Goal: Task Accomplishment & Management: Manage account settings

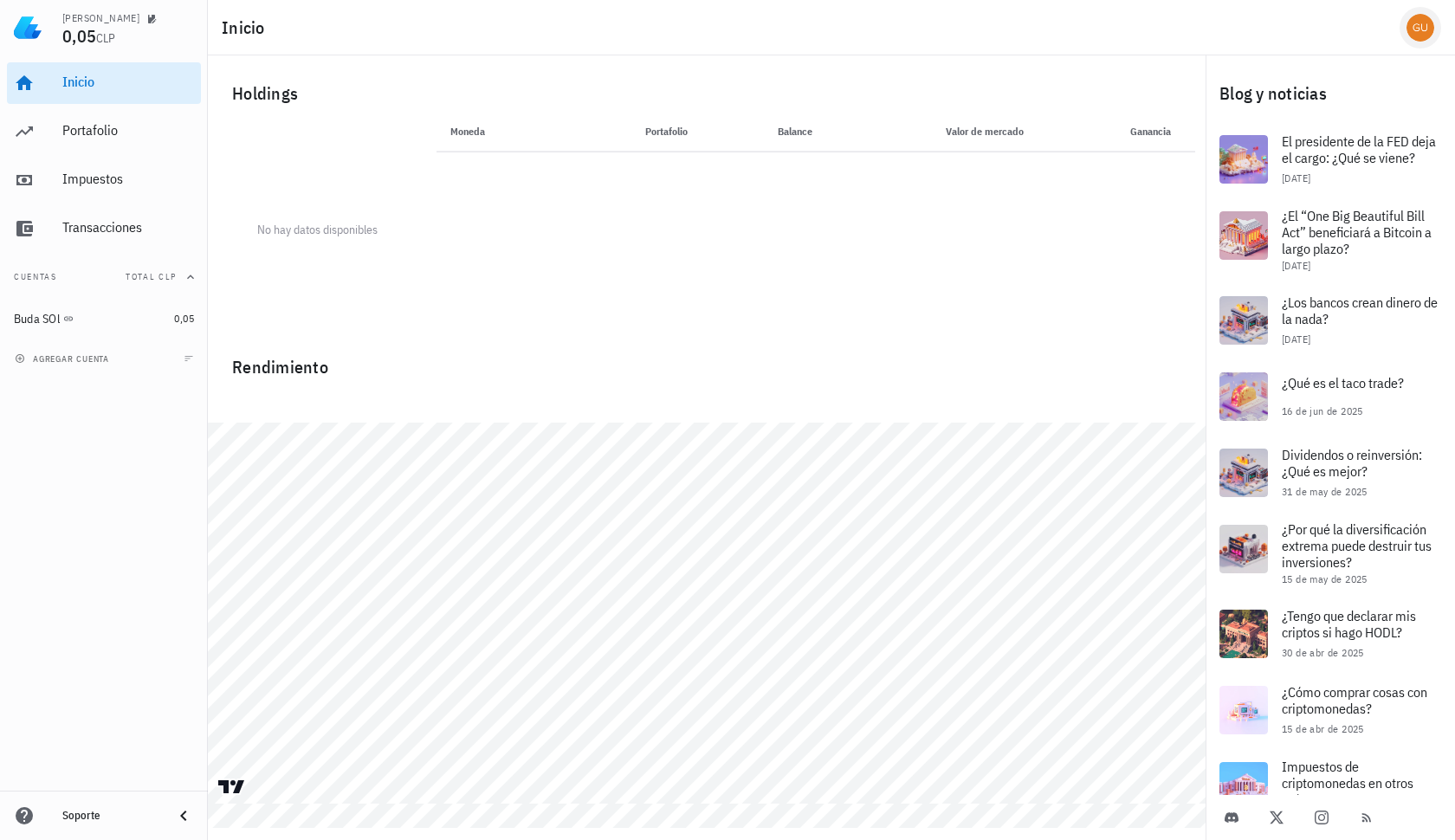
click at [1421, 18] on div "avatar" at bounding box center [1421, 27] width 27 height 27
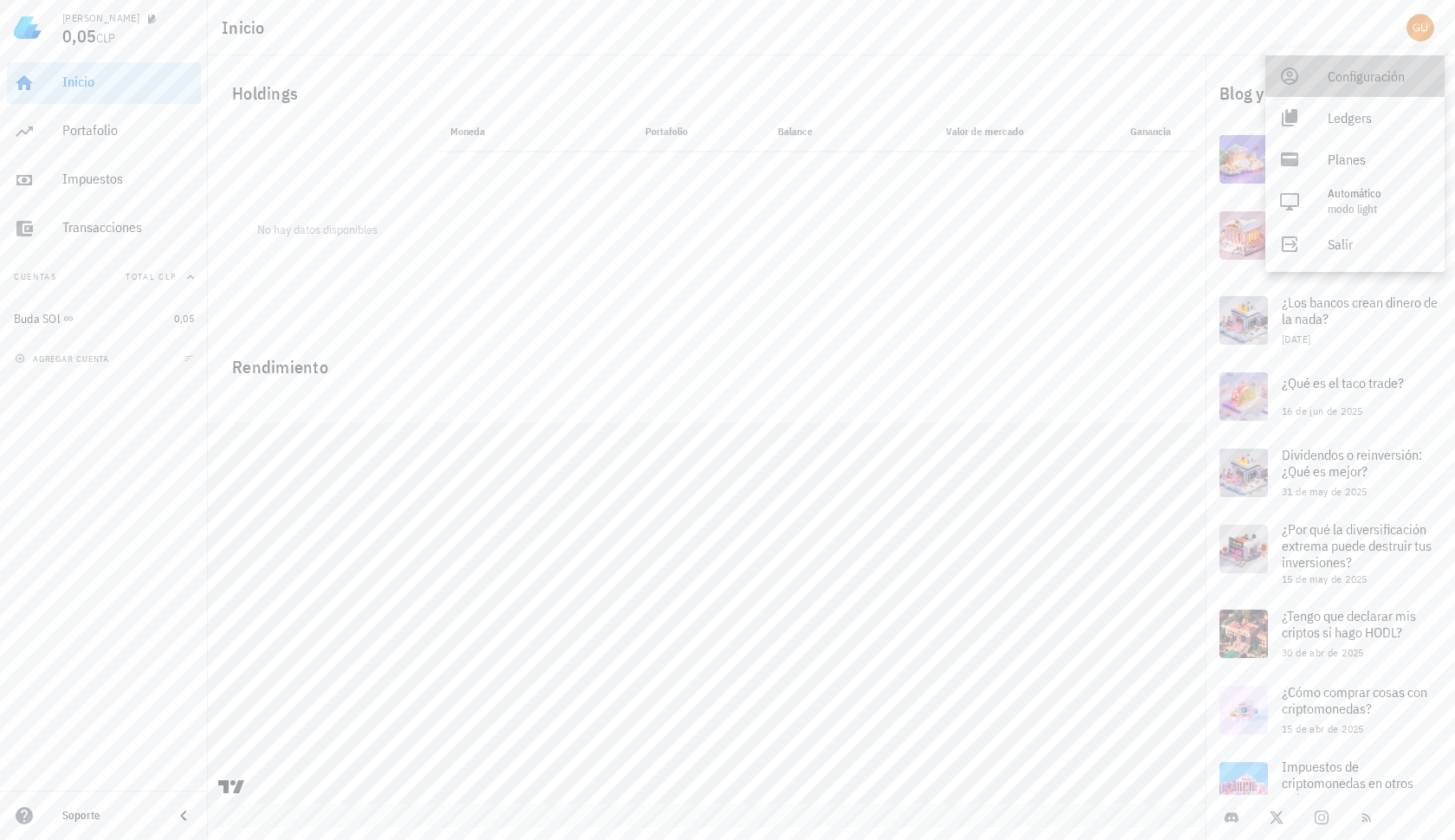
click at [1349, 85] on div "Configuración" at bounding box center [1379, 76] width 103 height 34
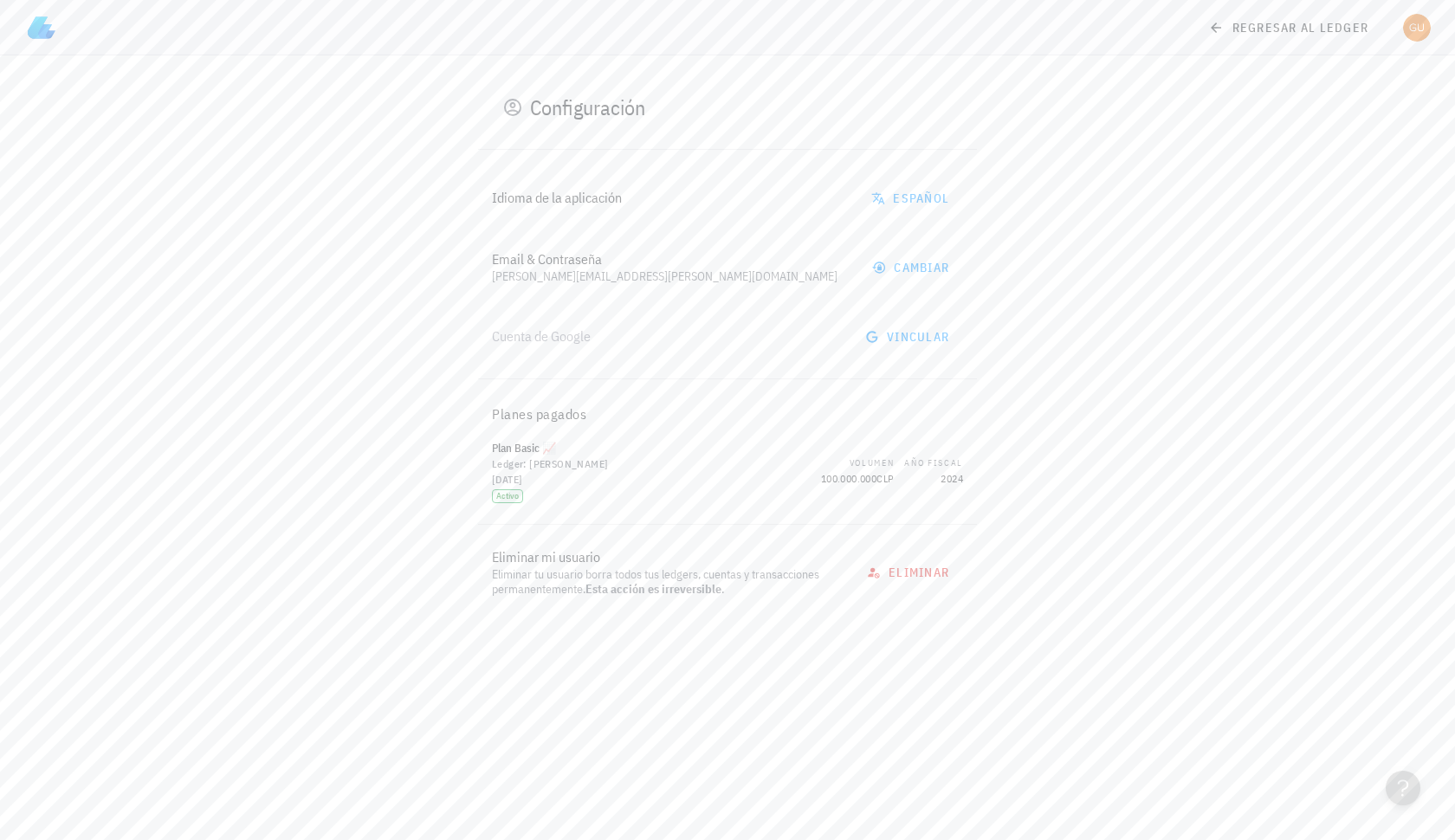
click at [518, 495] on span "Activo" at bounding box center [507, 496] width 31 height 14
click at [551, 451] on span "Plan Basic 📈" at bounding box center [524, 448] width 64 height 15
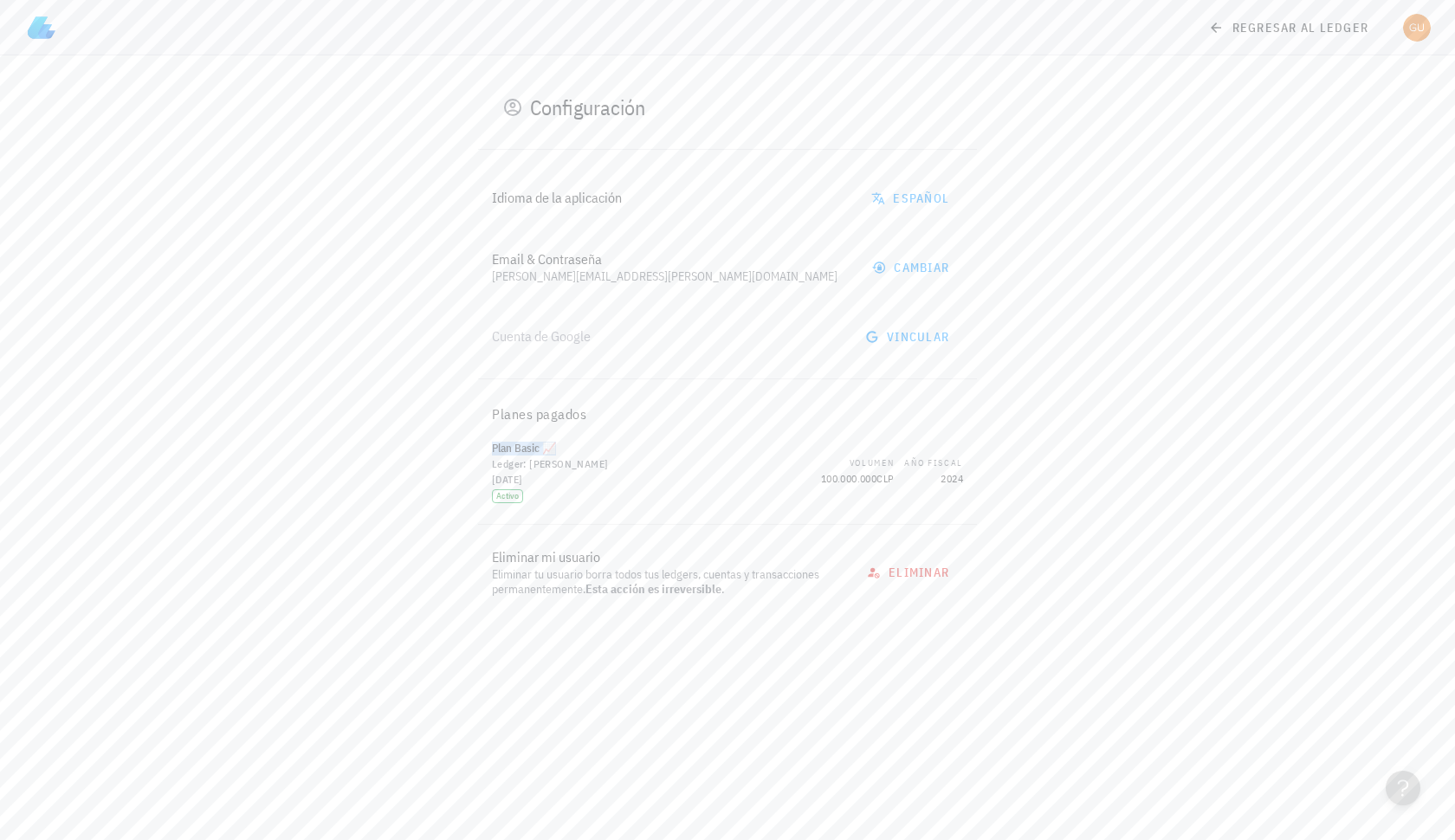
click at [551, 451] on span "Plan Basic 📈" at bounding box center [524, 448] width 64 height 15
click at [509, 495] on span "Activo" at bounding box center [507, 496] width 31 height 14
click at [1218, 23] on icon at bounding box center [1216, 28] width 16 height 21
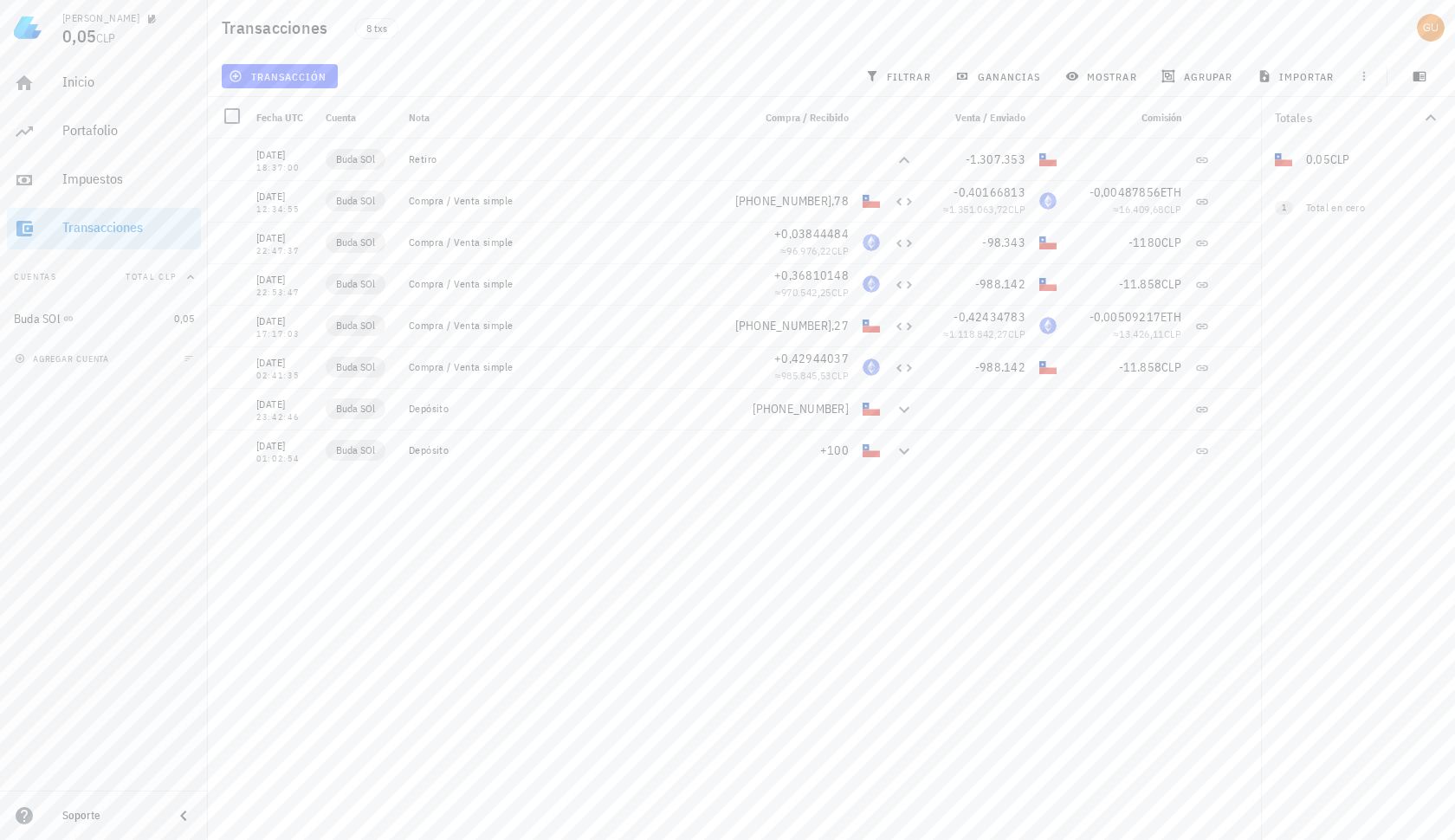
click at [109, 815] on div "Soporte" at bounding box center [111, 816] width 97 height 14
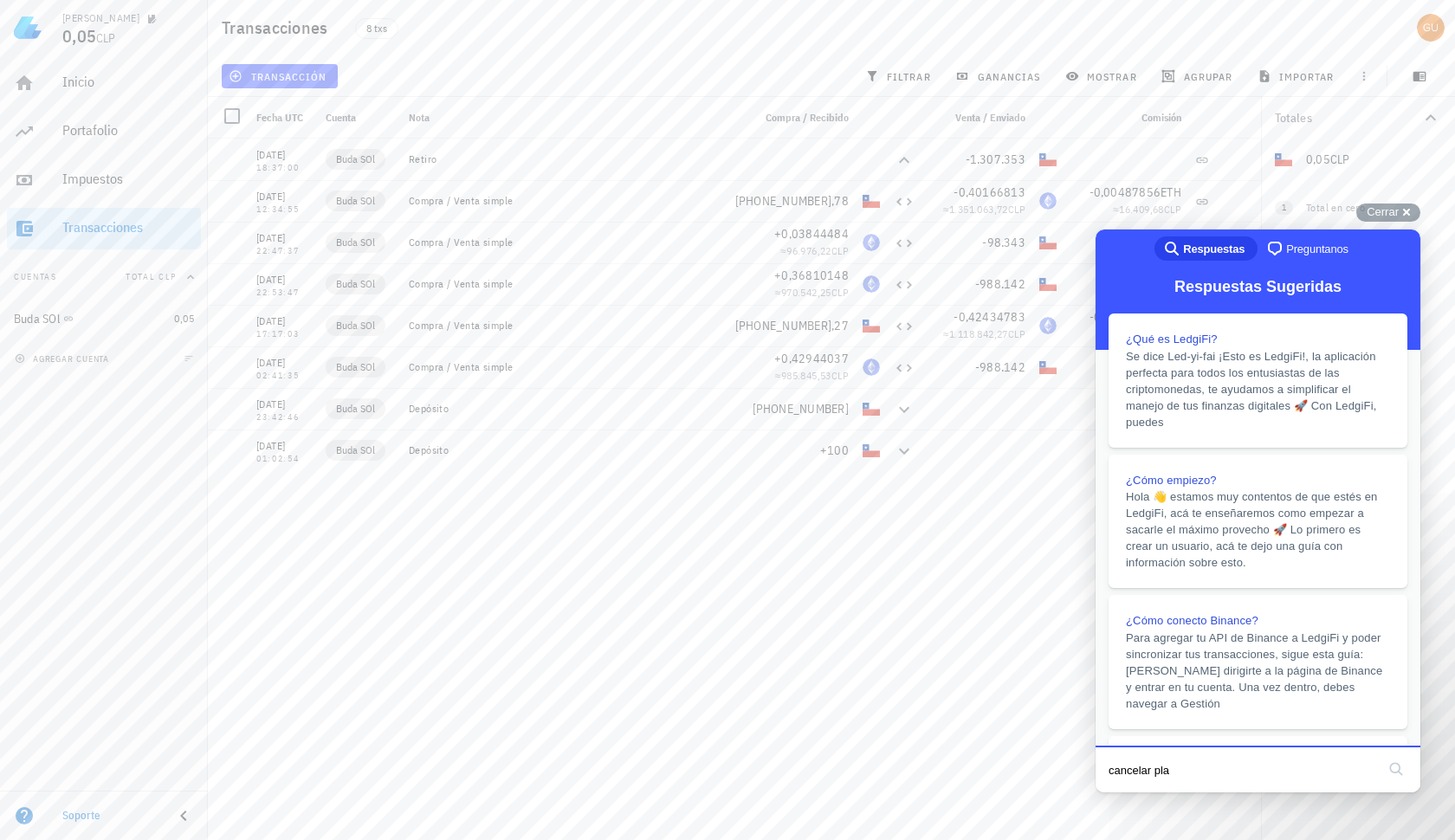
type input "cancelar plan"
click at [1397, 772] on button "search" at bounding box center [1396, 768] width 27 height 27
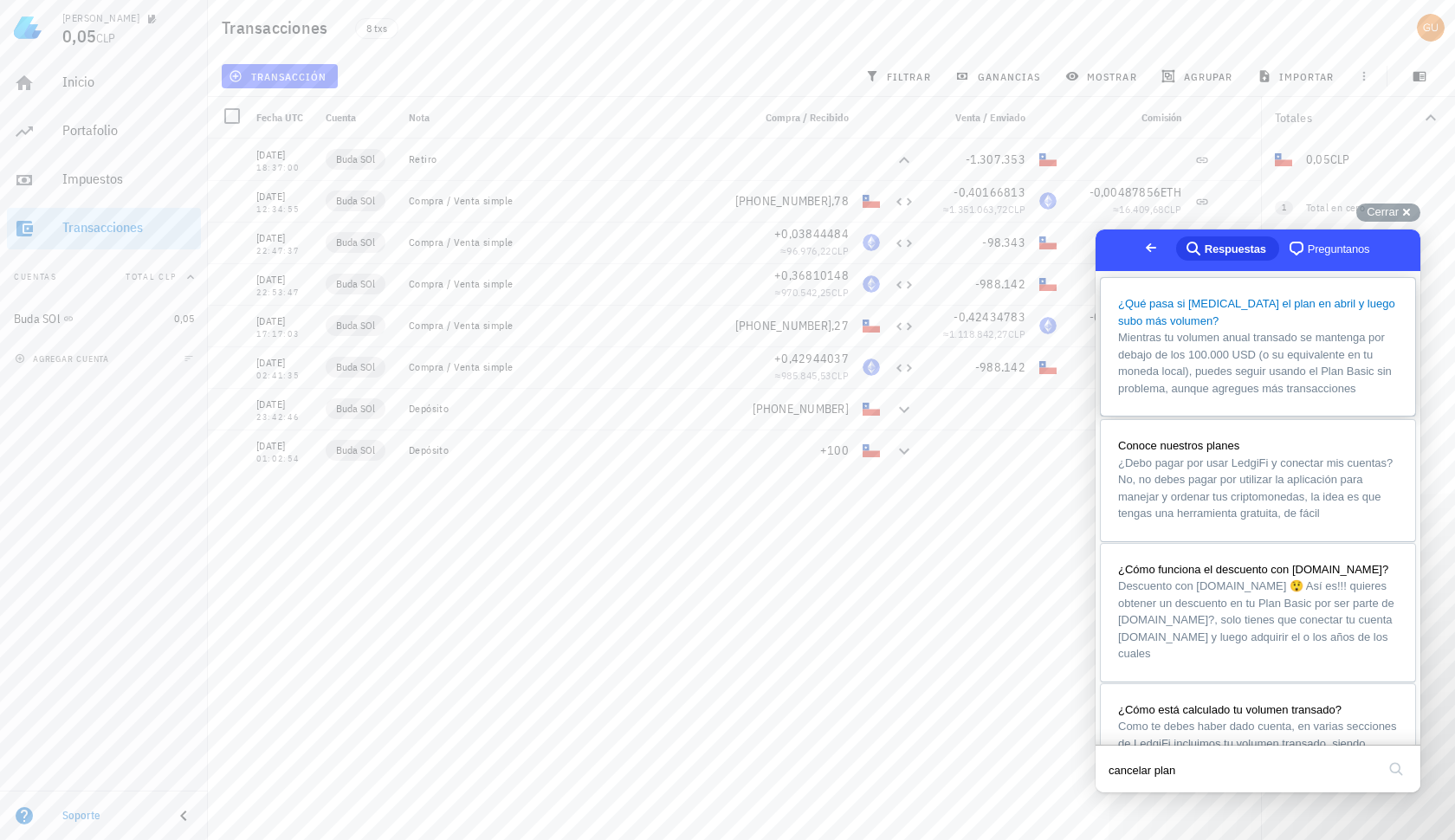
click at [1273, 311] on div "¿Qué pasa si [MEDICAL_DATA] el plan en abril y luego subo más volumen?" at bounding box center [1258, 312] width 280 height 34
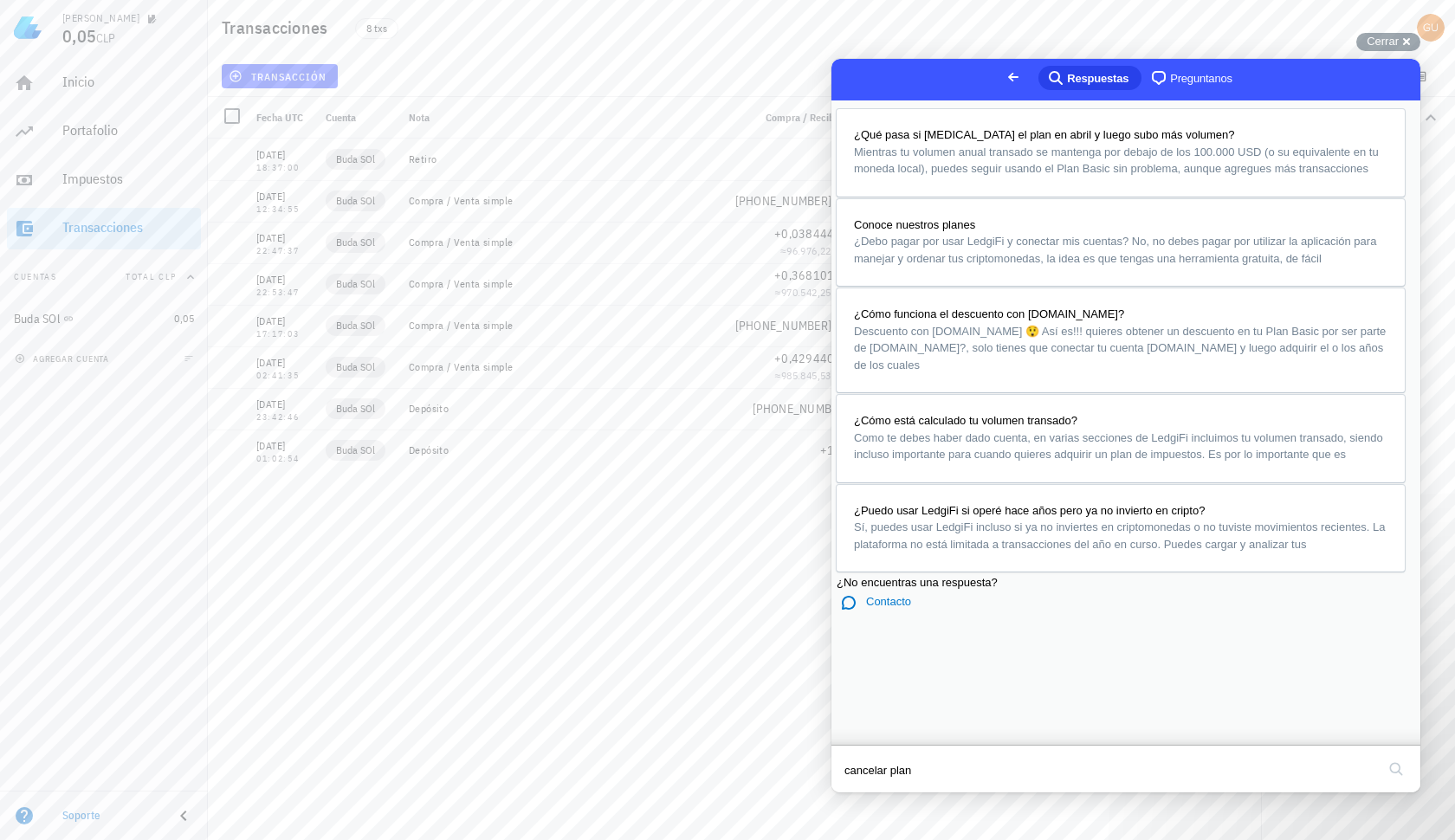
click at [864, 793] on button "Close" at bounding box center [847, 804] width 31 height 22
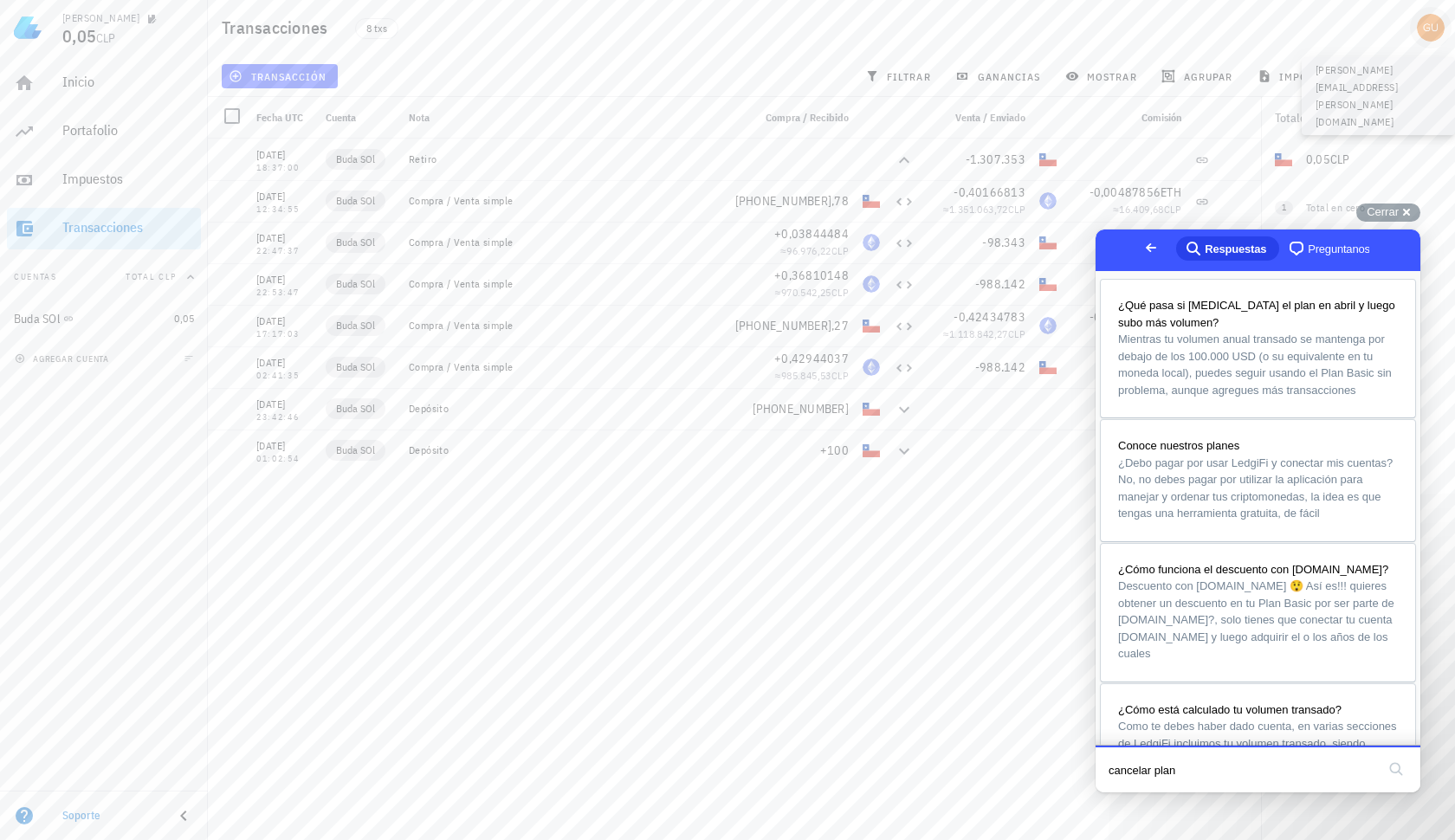
click at [1435, 12] on button "button" at bounding box center [1430, 27] width 42 height 42
click at [1297, 152] on icon at bounding box center [1290, 160] width 21 height 21
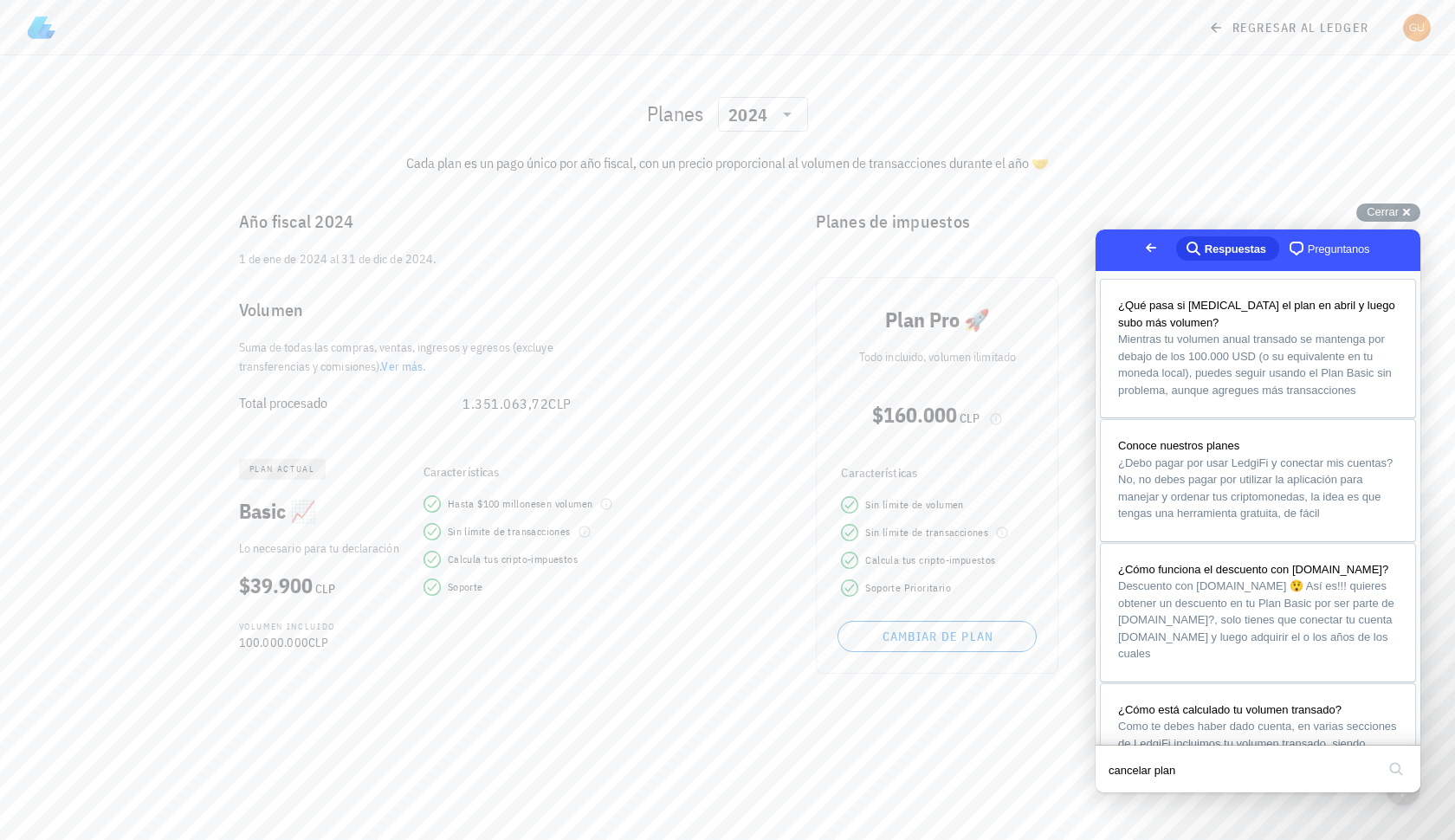
click at [702, 715] on div "Planes ​ 2024 Cada plan es un pago único por año fiscal, con un precio proporci…" at bounding box center [727, 448] width 1455 height 784
click at [1412, 209] on div "Cerrar cross-small" at bounding box center [1389, 212] width 64 height 19
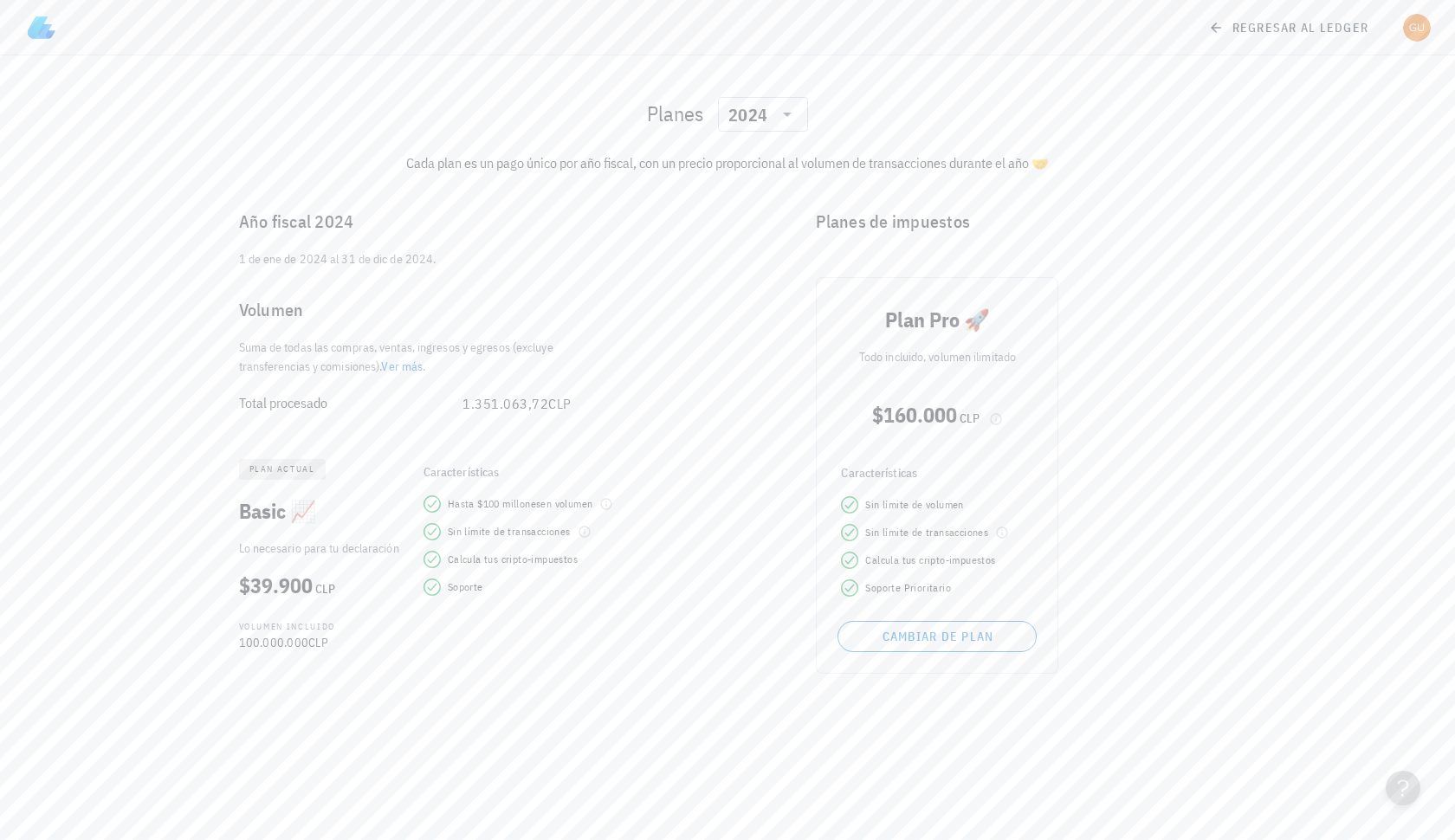
click at [409, 369] on link "Ver más" at bounding box center [401, 367] width 42 height 16
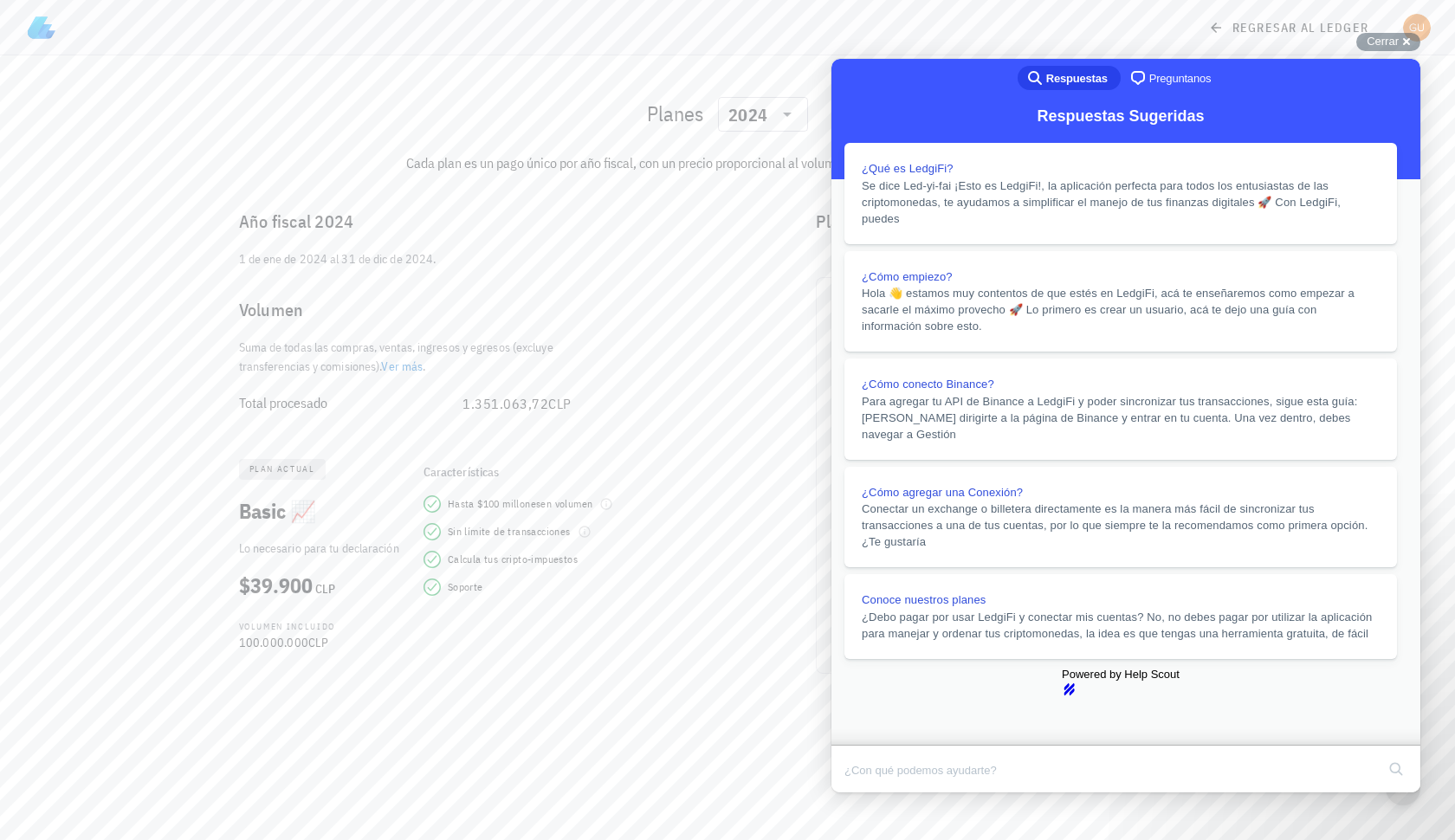
click at [864, 793] on button "Close" at bounding box center [847, 804] width 31 height 22
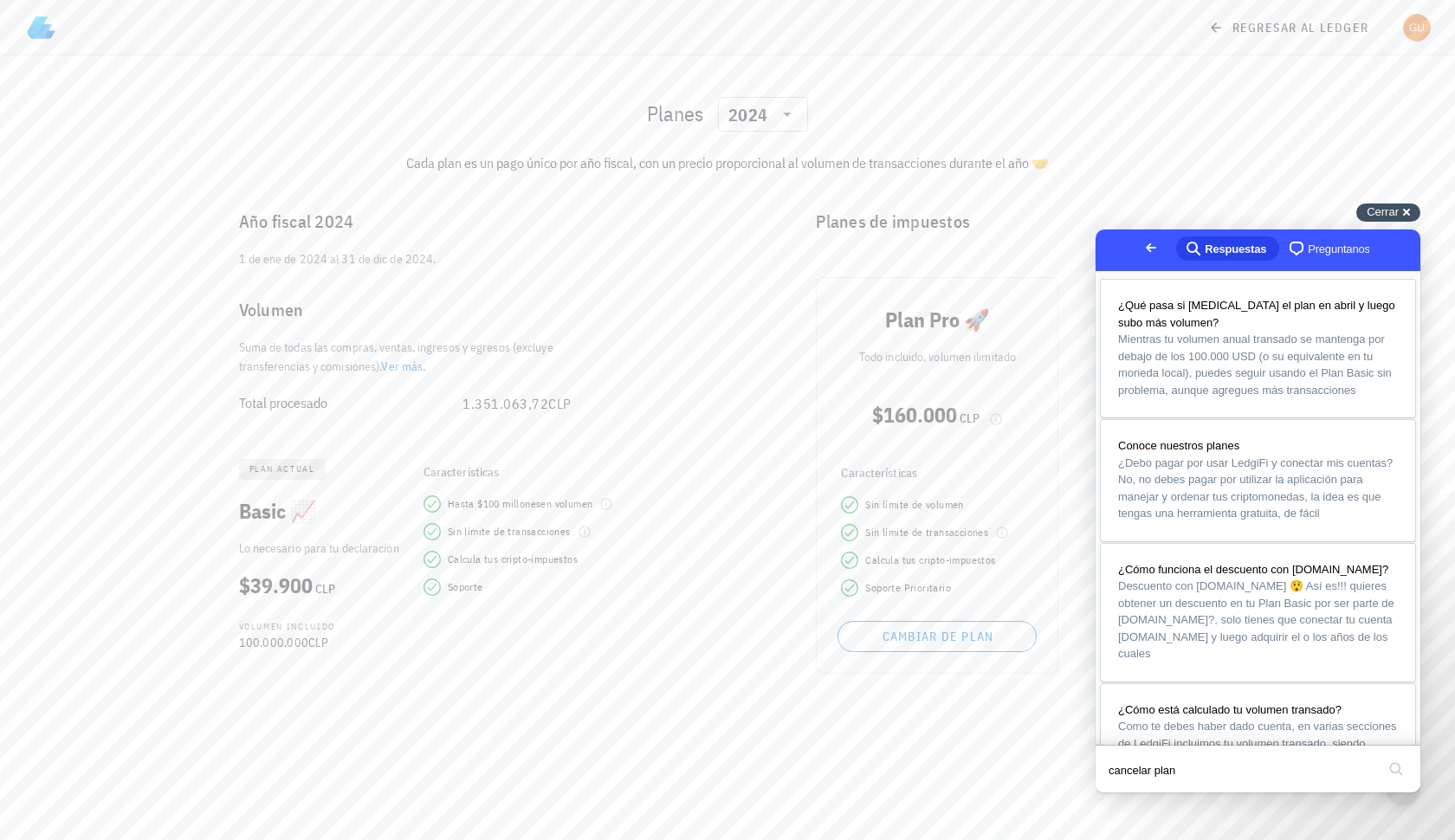
click at [1388, 209] on span "Cerrar" at bounding box center [1383, 211] width 32 height 13
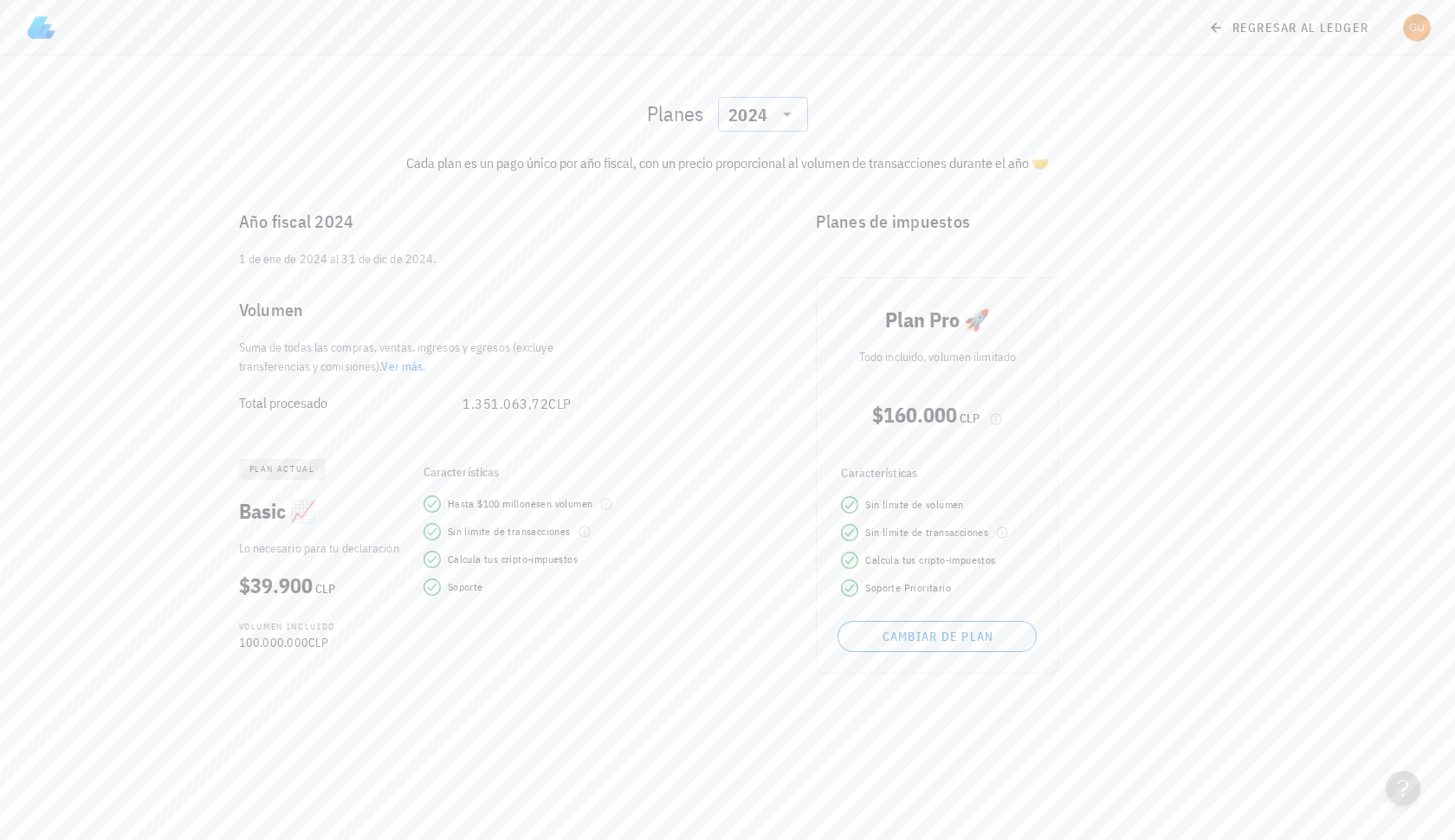
click at [739, 106] on div "2024" at bounding box center [751, 114] width 45 height 34
click at [762, 159] on div "2025" at bounding box center [763, 160] width 63 height 14
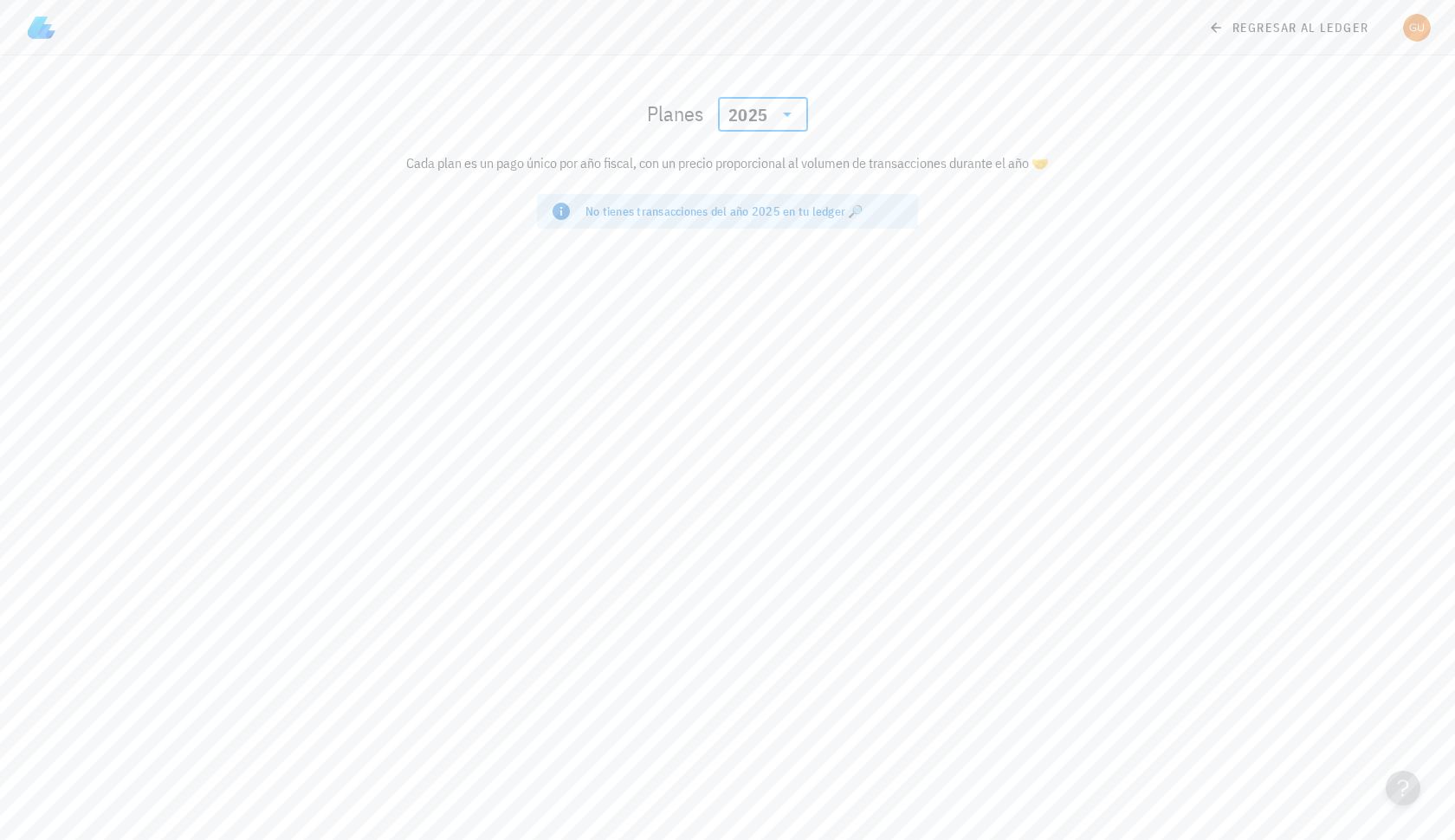
click at [784, 122] on icon at bounding box center [788, 115] width 21 height 21
click at [757, 197] on div "2024" at bounding box center [763, 194] width 63 height 14
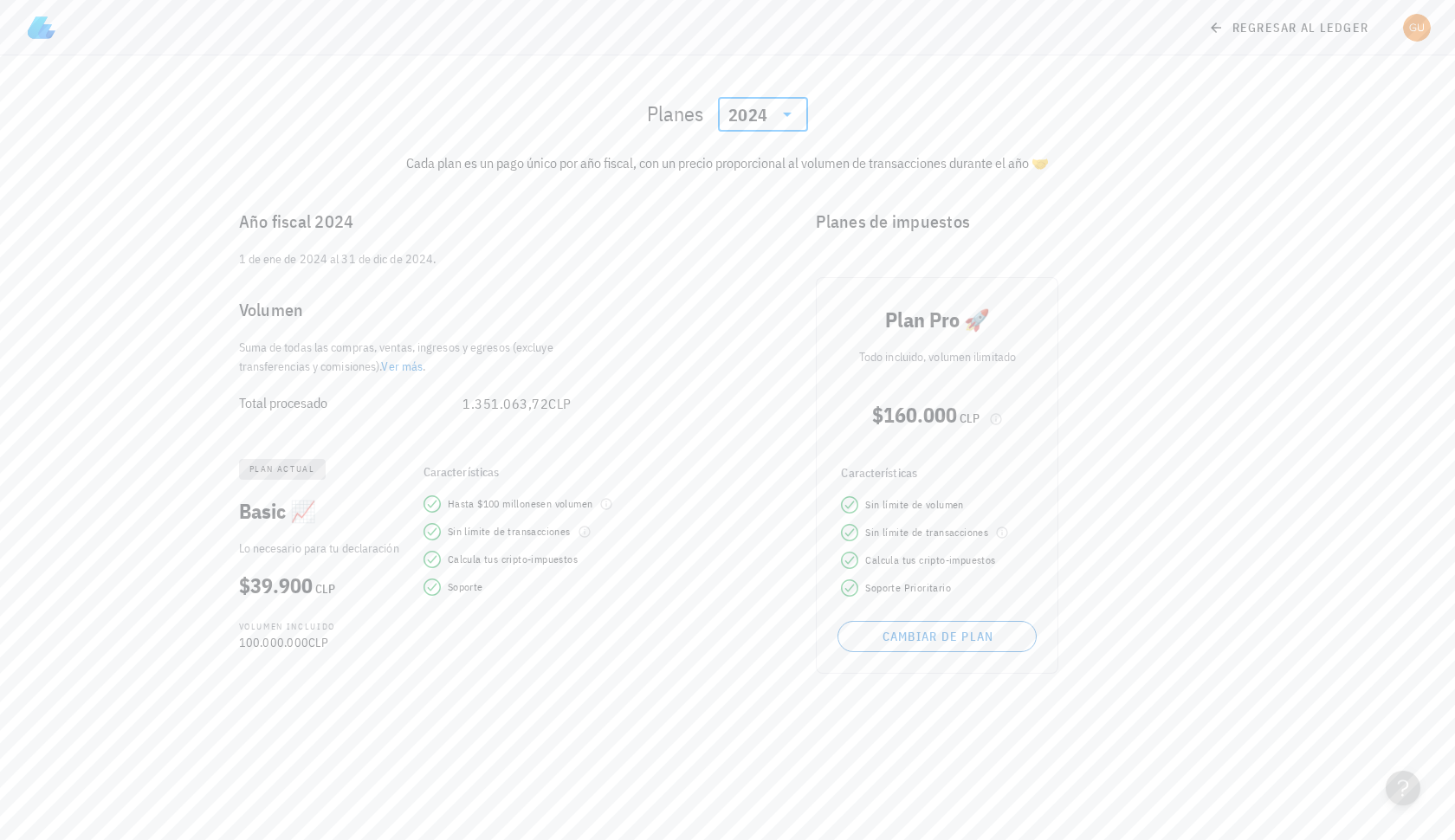
click at [297, 474] on span "plan actual" at bounding box center [282, 470] width 66 height 21
click at [305, 522] on span "Basic 📈" at bounding box center [277, 511] width 77 height 27
click at [421, 362] on link "Ver más" at bounding box center [401, 367] width 42 height 16
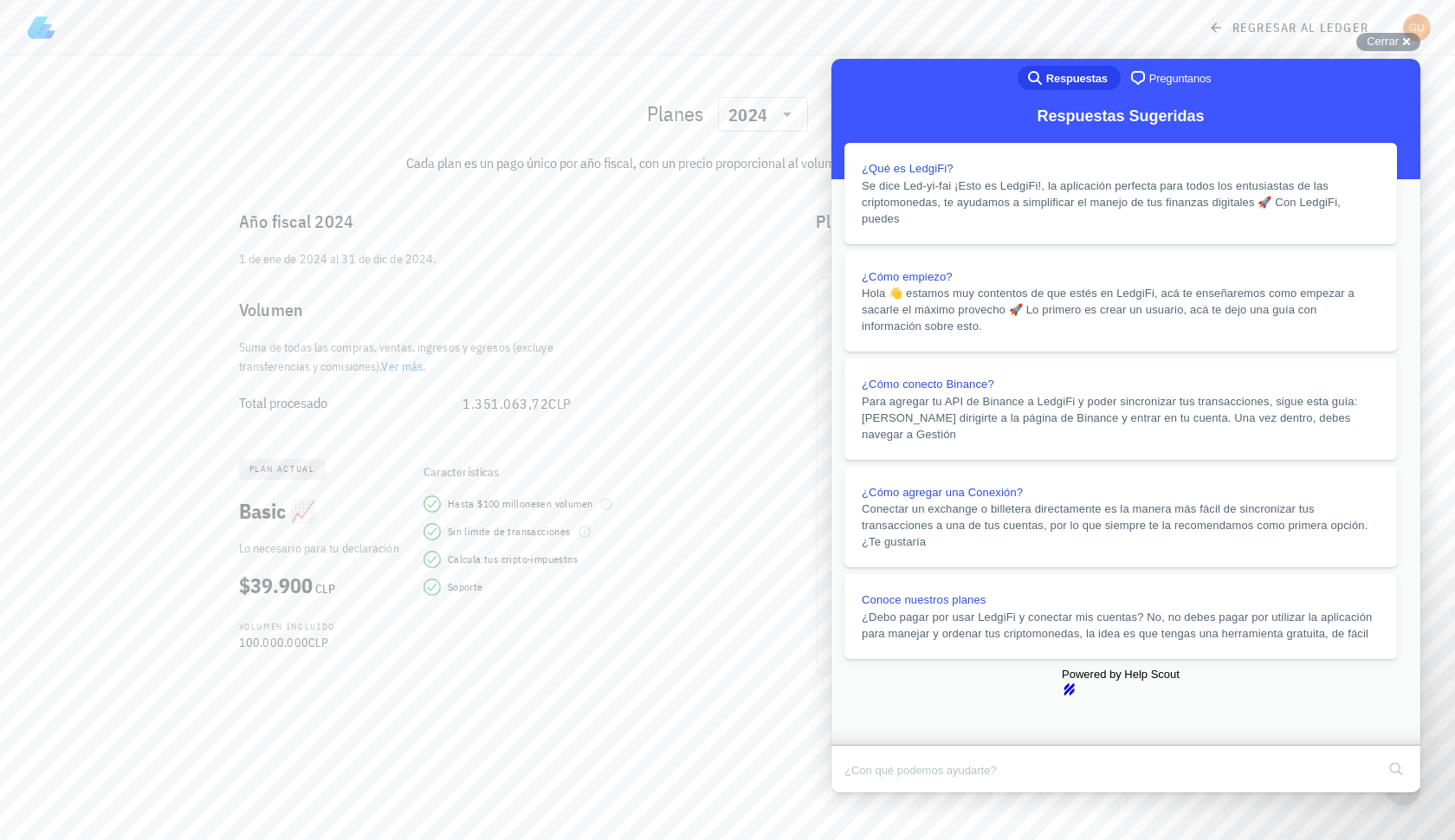
scroll to position [728, 0]
click at [864, 793] on button "Close" at bounding box center [847, 804] width 31 height 22
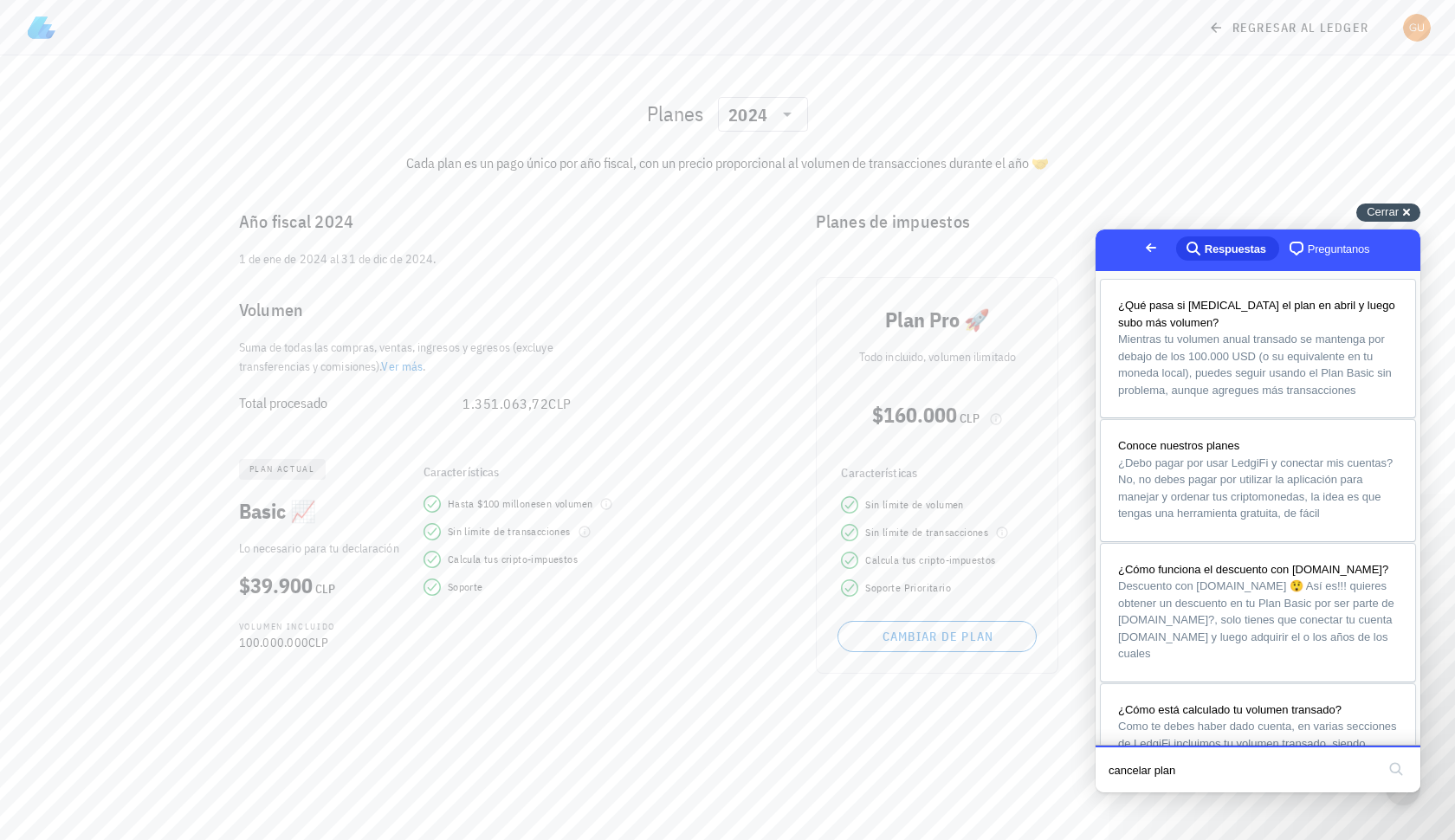
click at [1398, 219] on div "Cerrar cross-small" at bounding box center [1389, 212] width 64 height 19
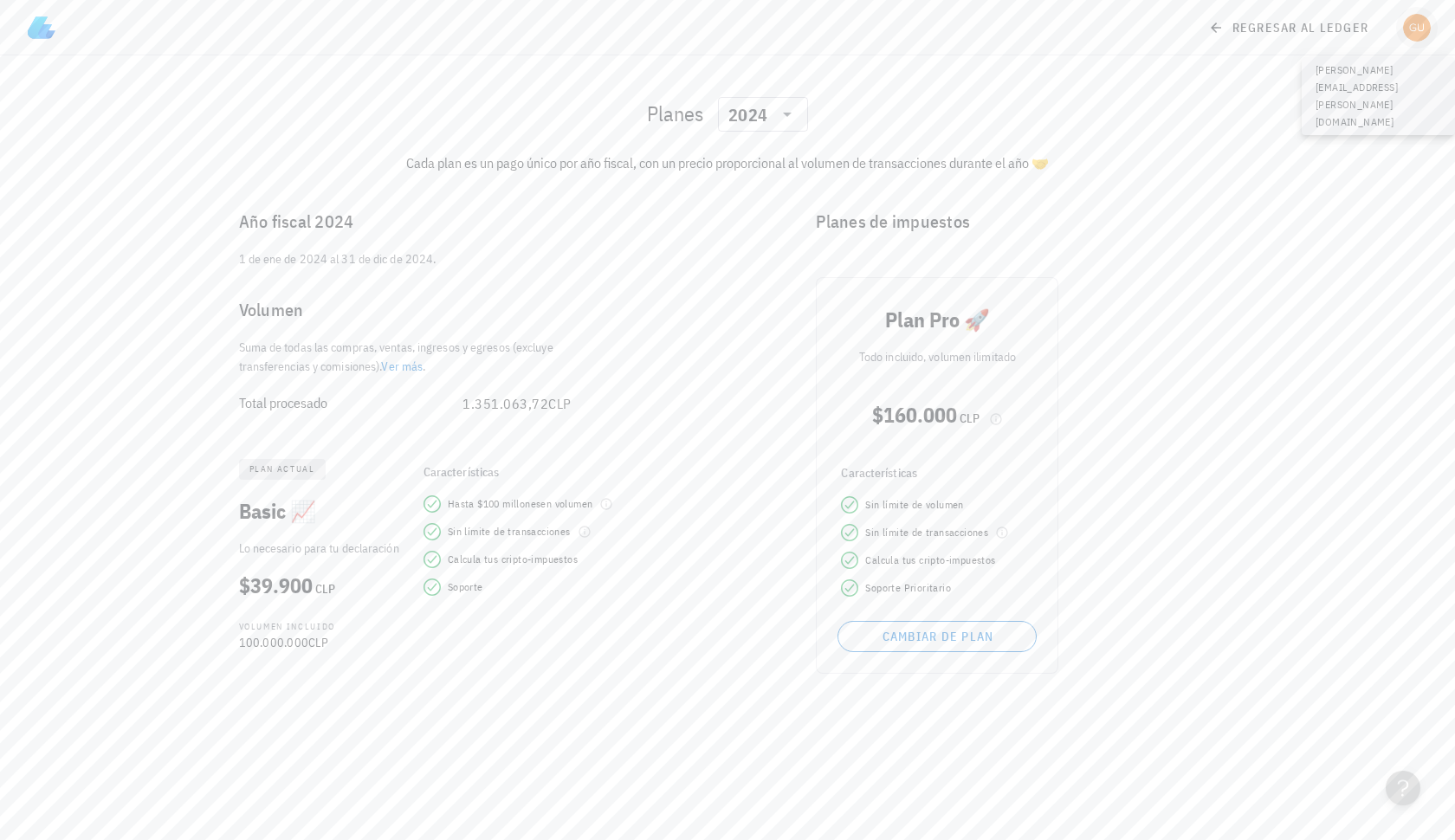
click at [1416, 30] on div "avatar" at bounding box center [1417, 27] width 27 height 27
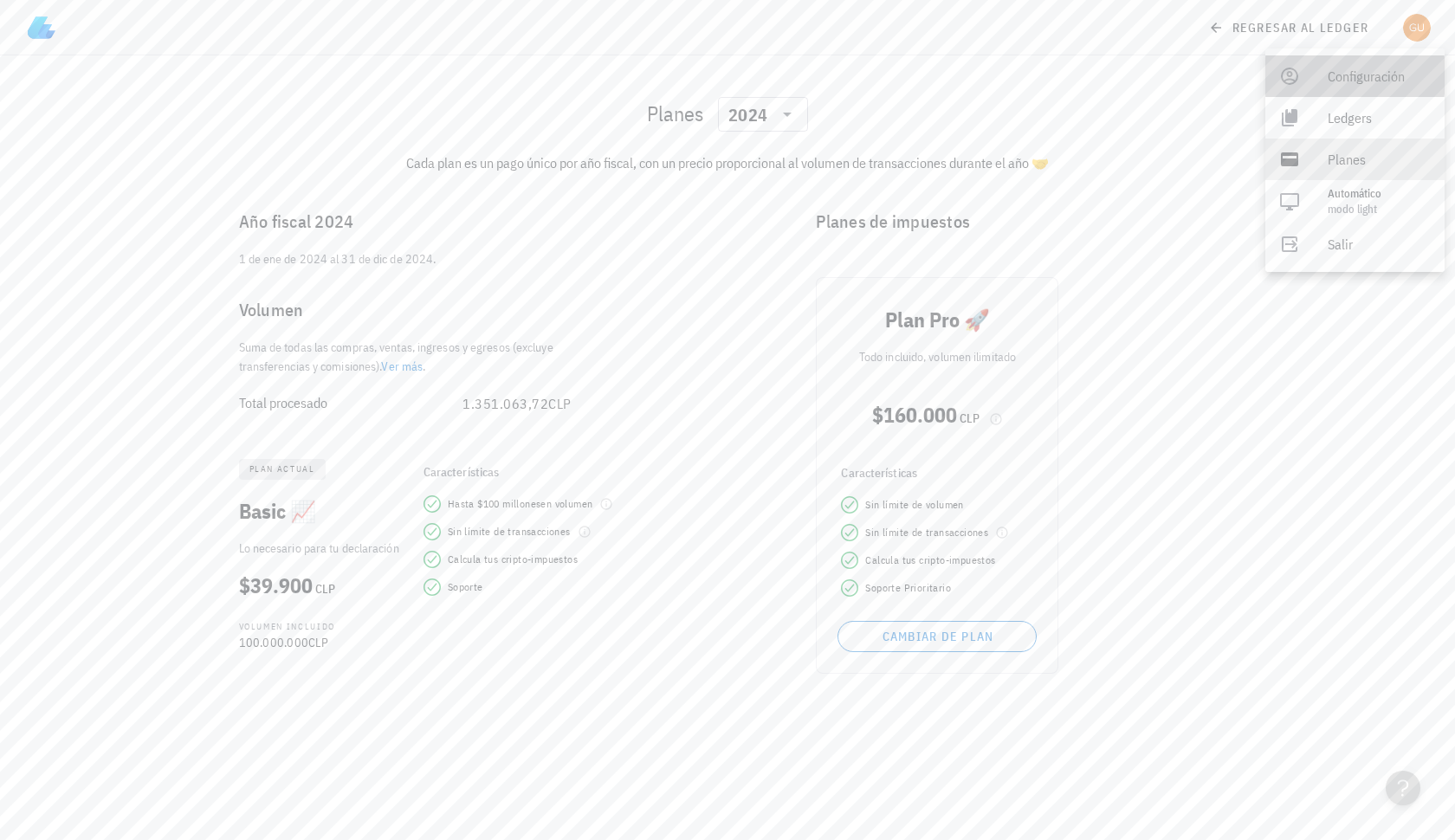
click at [1319, 87] on link "Configuración" at bounding box center [1355, 76] width 179 height 42
